Goal: Task Accomplishment & Management: Complete application form

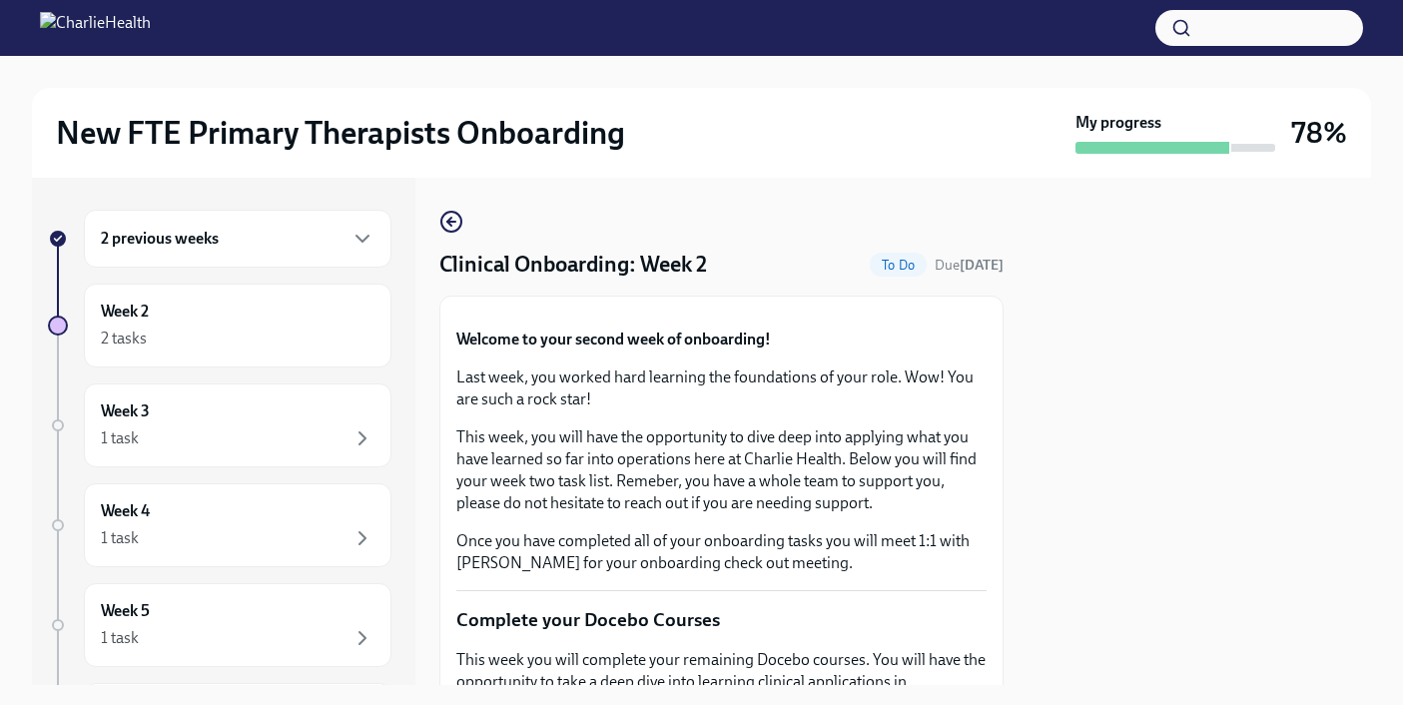
scroll to position [921, 0]
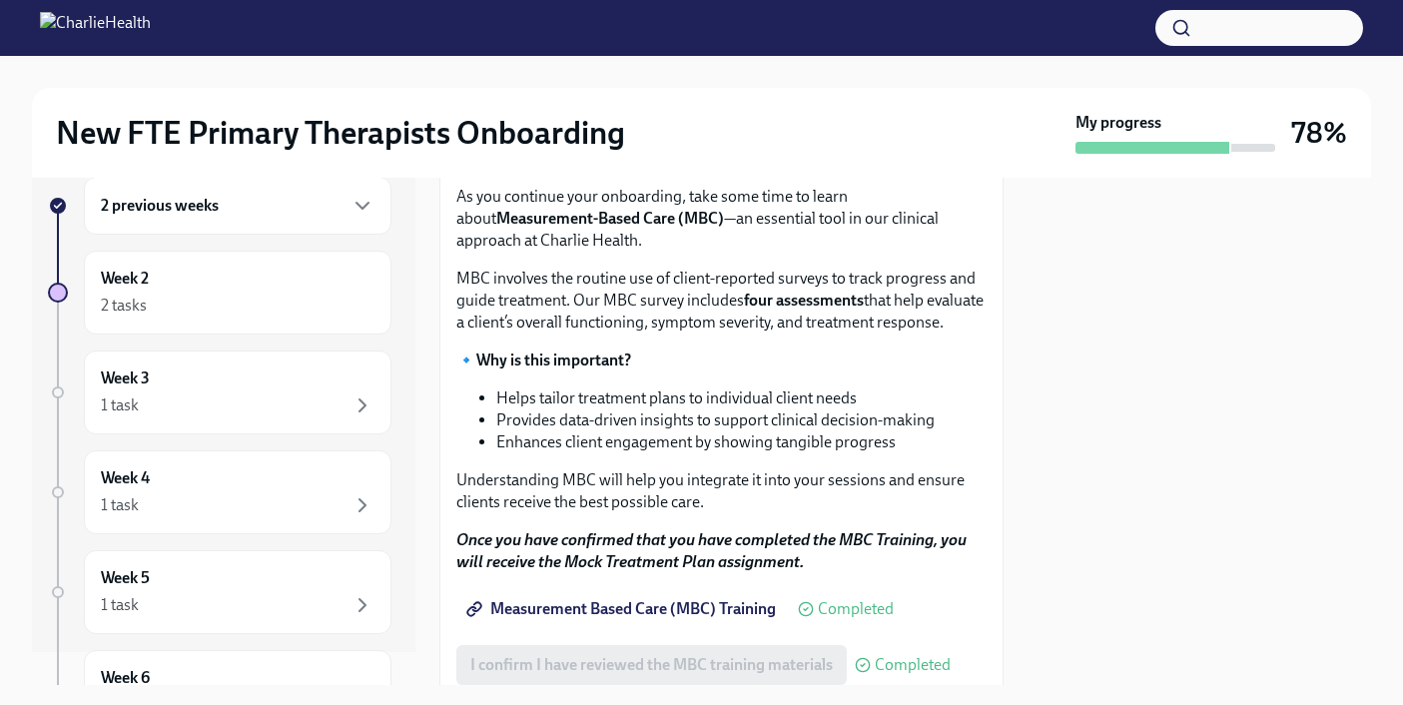
click at [654, 102] on span "I confirm I have completed ALL assigned courses" at bounding box center [638, 92] width 336 height 20
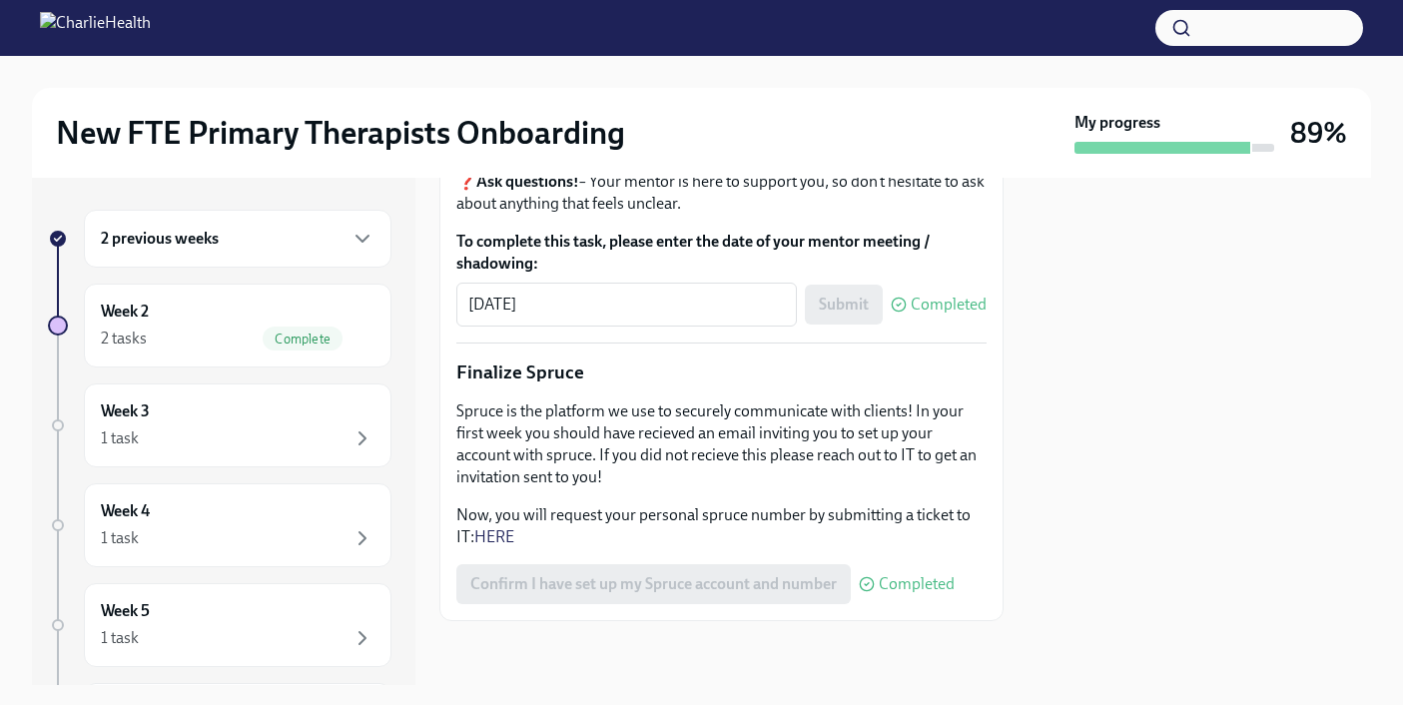
scroll to position [2593, 0]
click at [237, 336] on div "2 tasks Complete" at bounding box center [238, 339] width 274 height 24
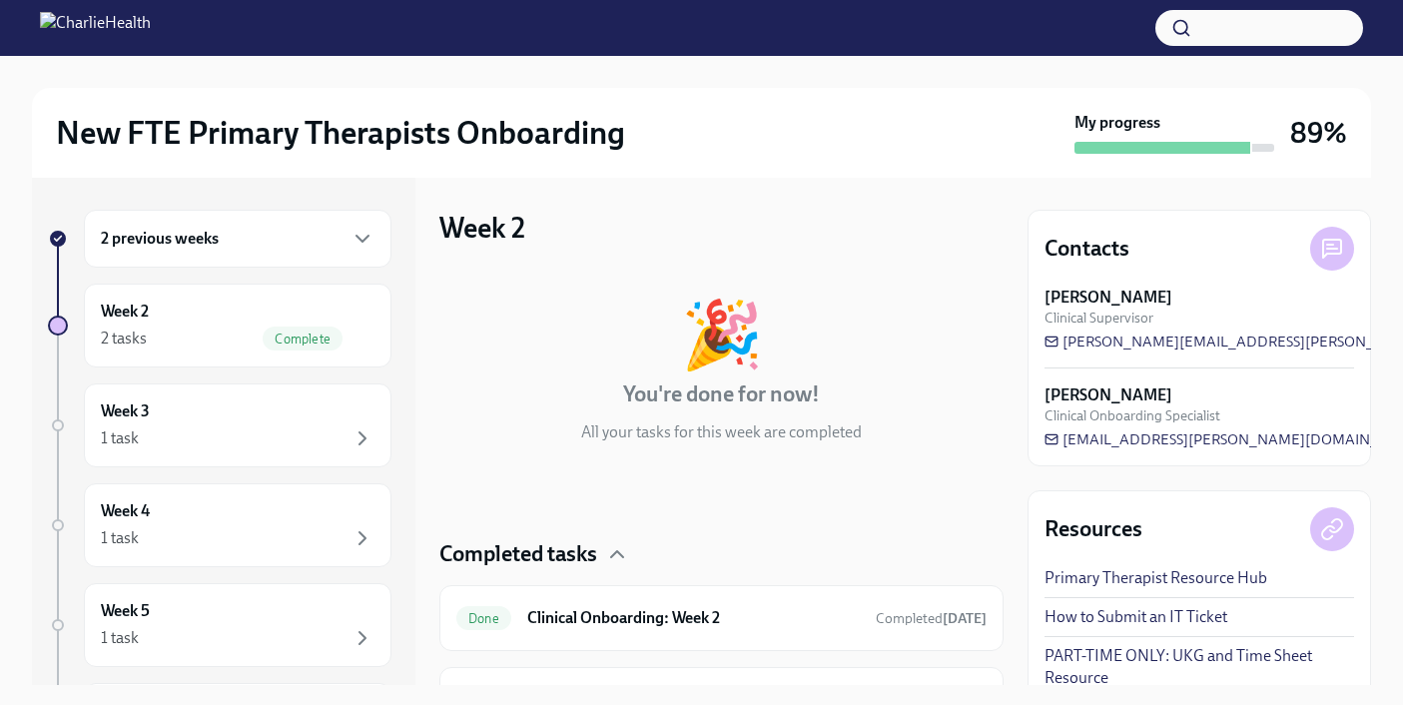
click at [1235, 115] on div "My progress" at bounding box center [1174, 133] width 200 height 42
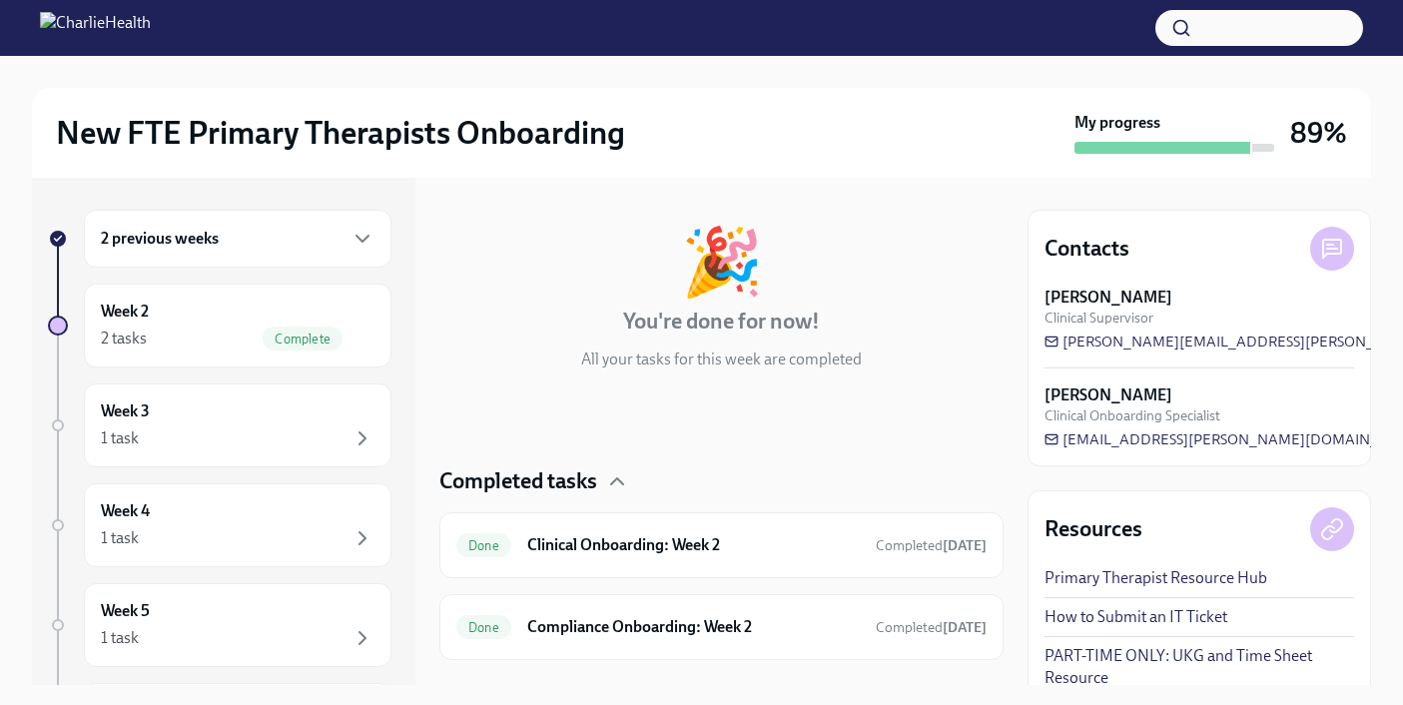
scroll to position [112, 0]
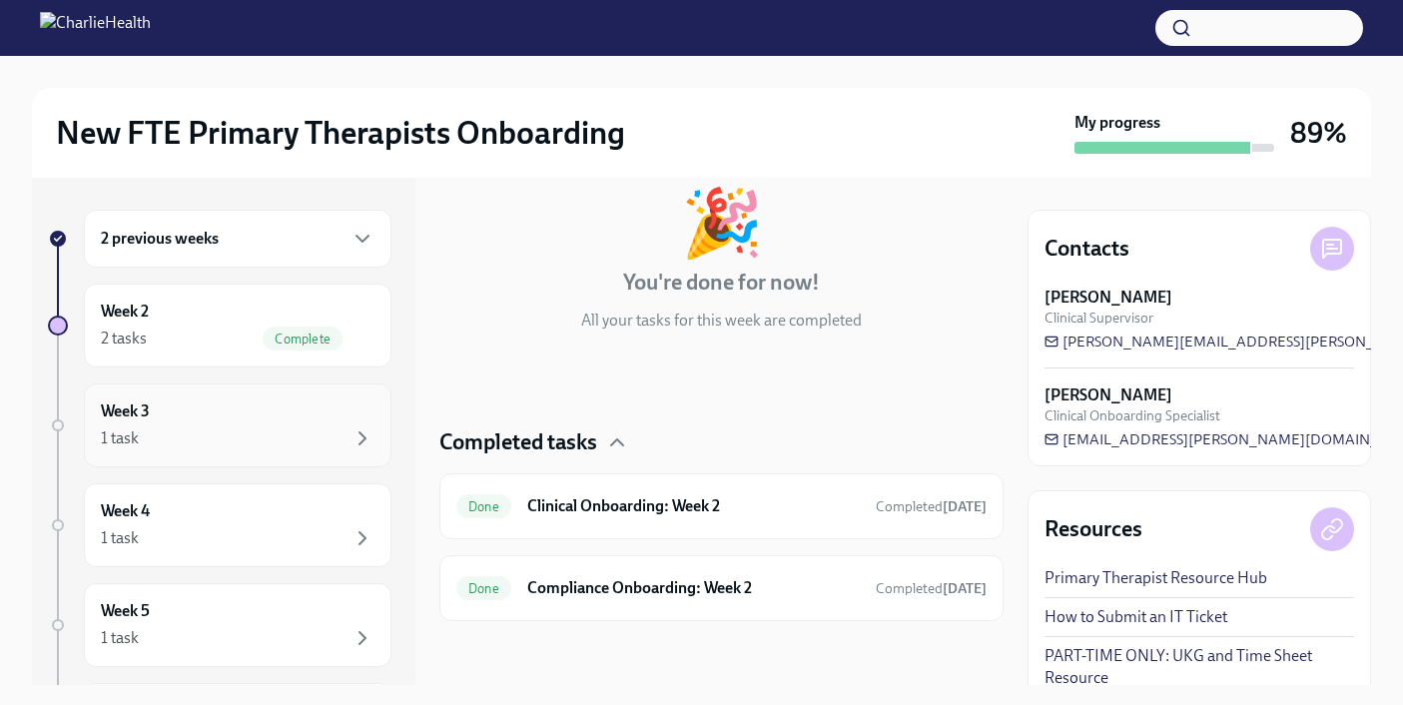
click at [297, 439] on div "1 task" at bounding box center [238, 438] width 274 height 24
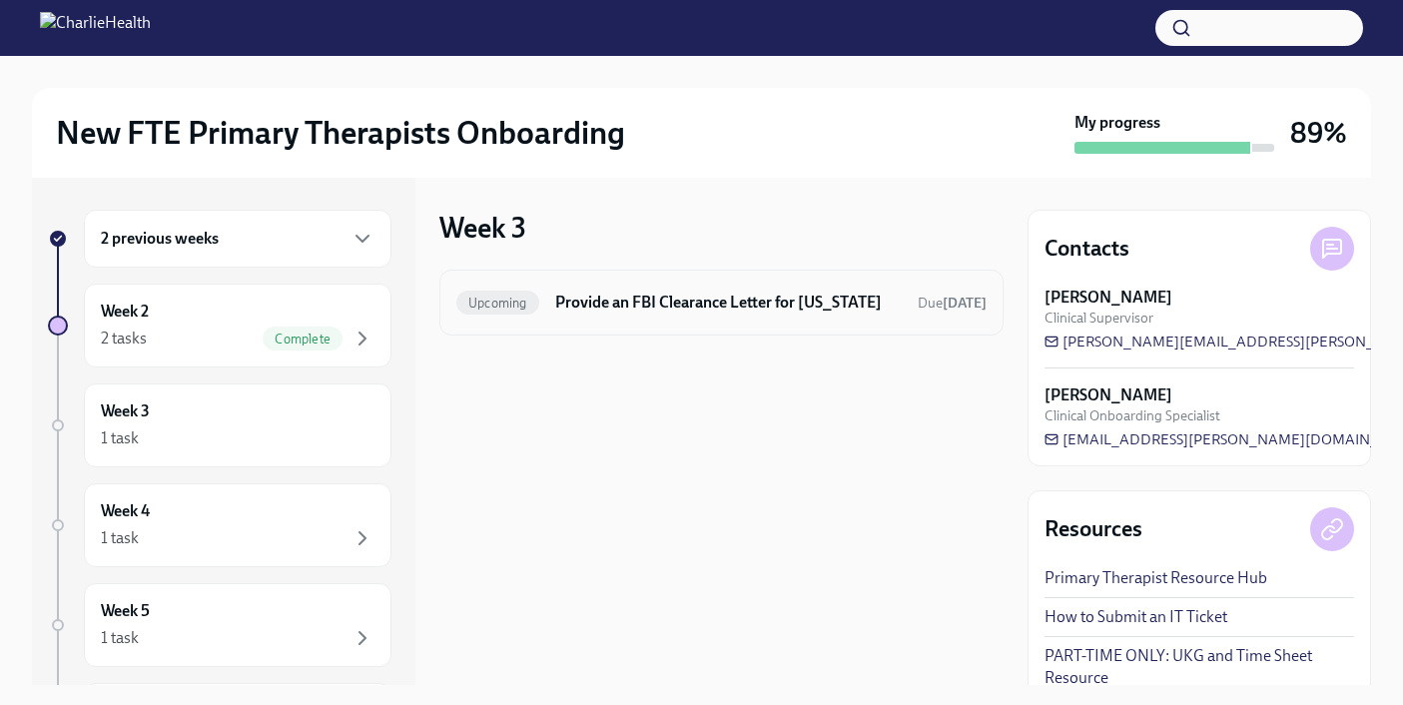
click at [661, 300] on h6 "Provide an FBI Clearance Letter for Pennsylvania" at bounding box center [728, 303] width 347 height 22
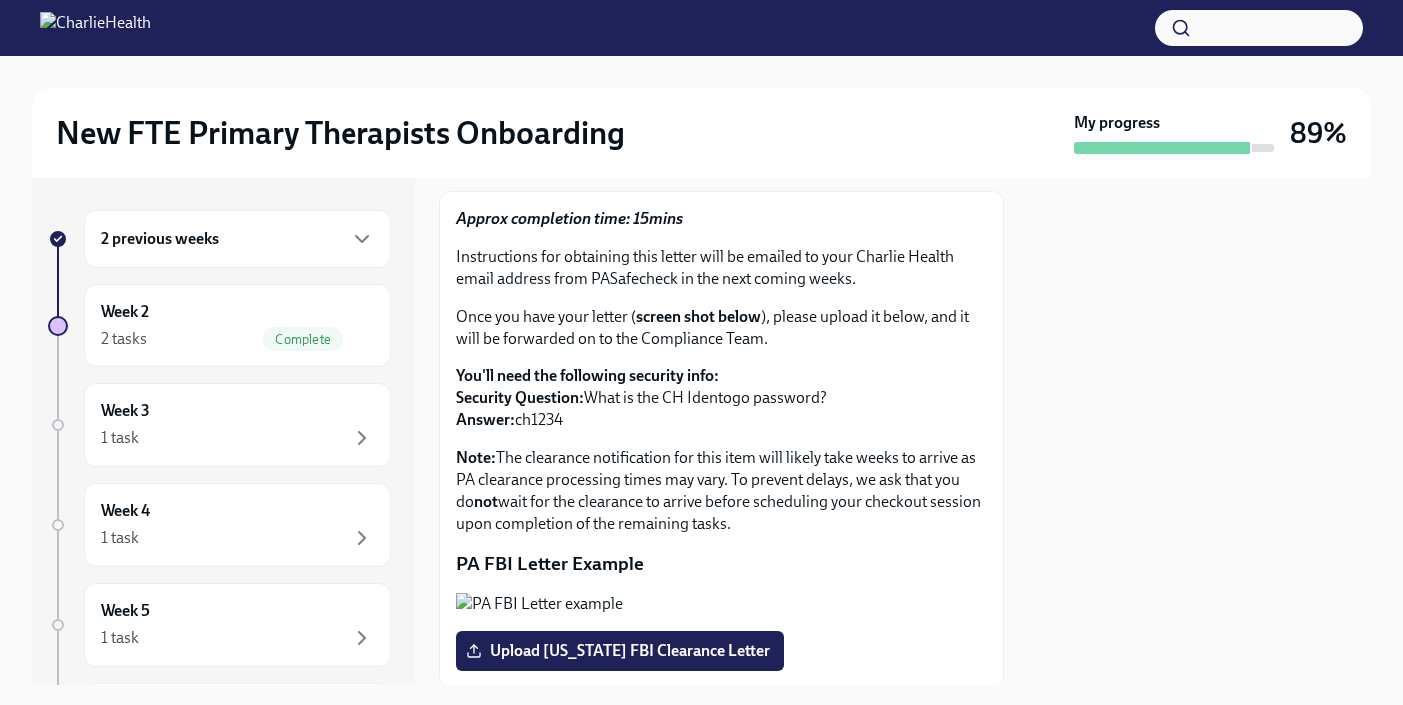
scroll to position [130, 0]
